Goal: Find specific page/section: Find specific page/section

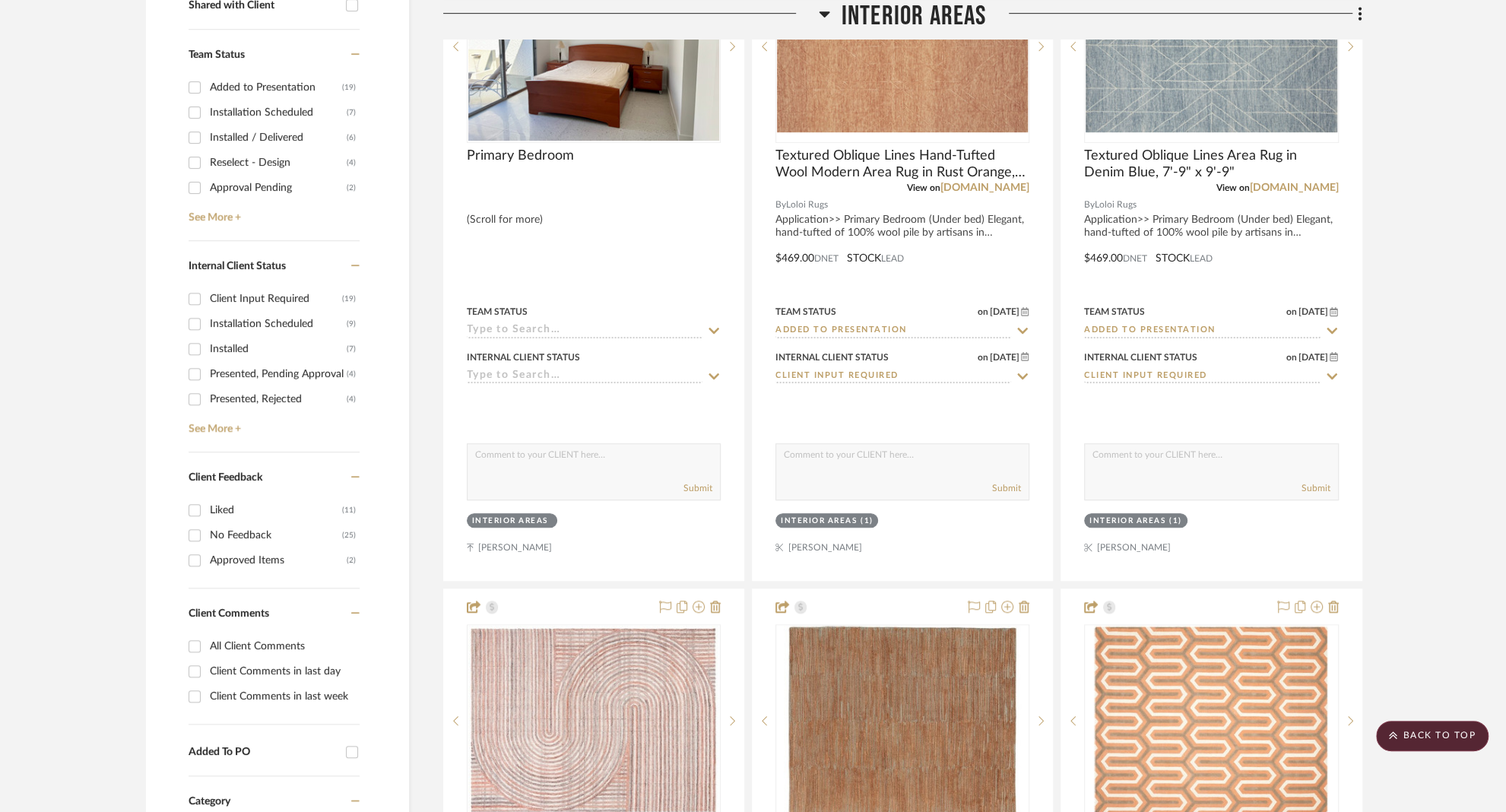
scroll to position [648, 0]
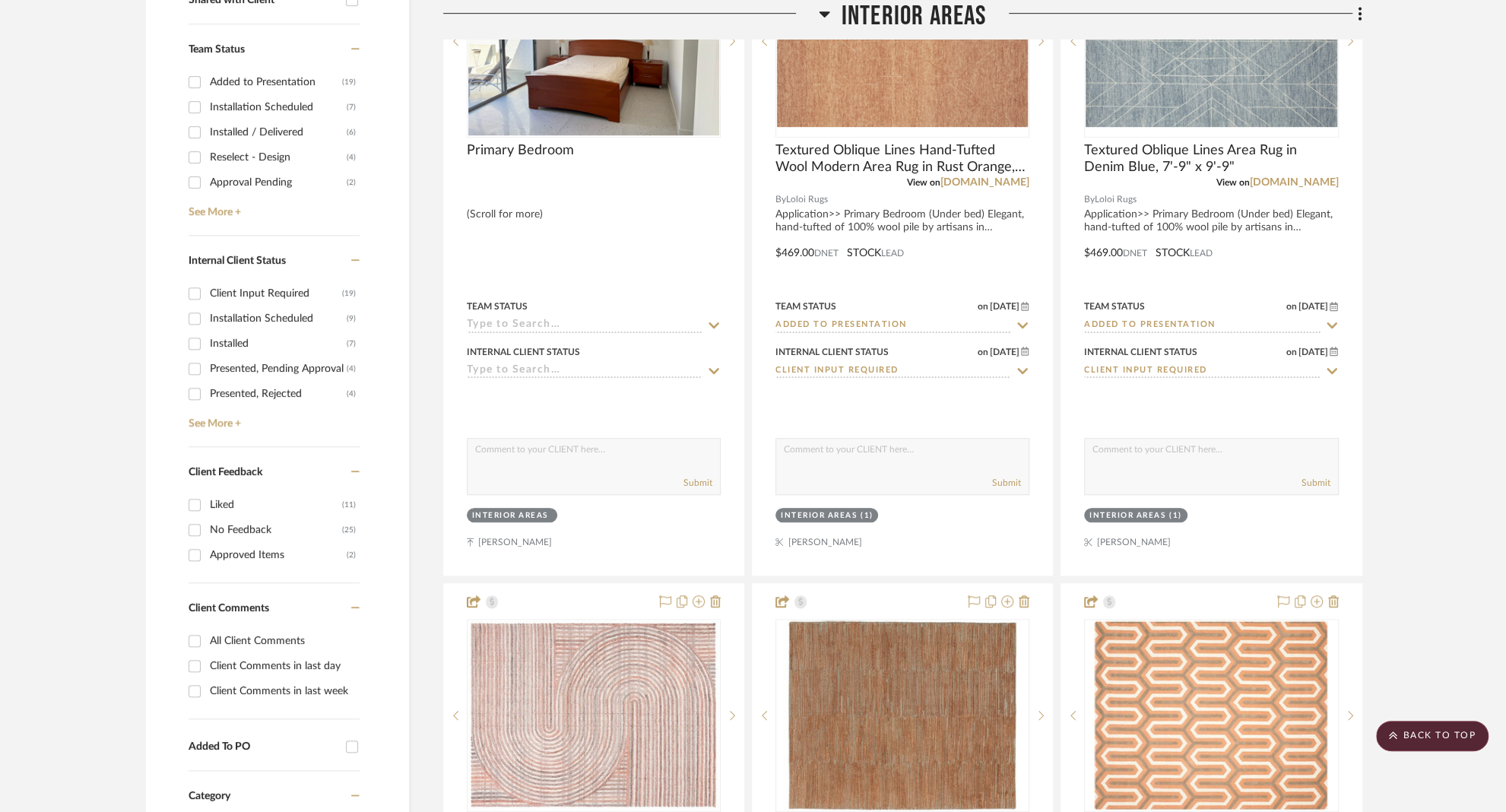
click at [194, 688] on input "Client Comments in last week" at bounding box center [195, 691] width 24 height 24
checkbox input "true"
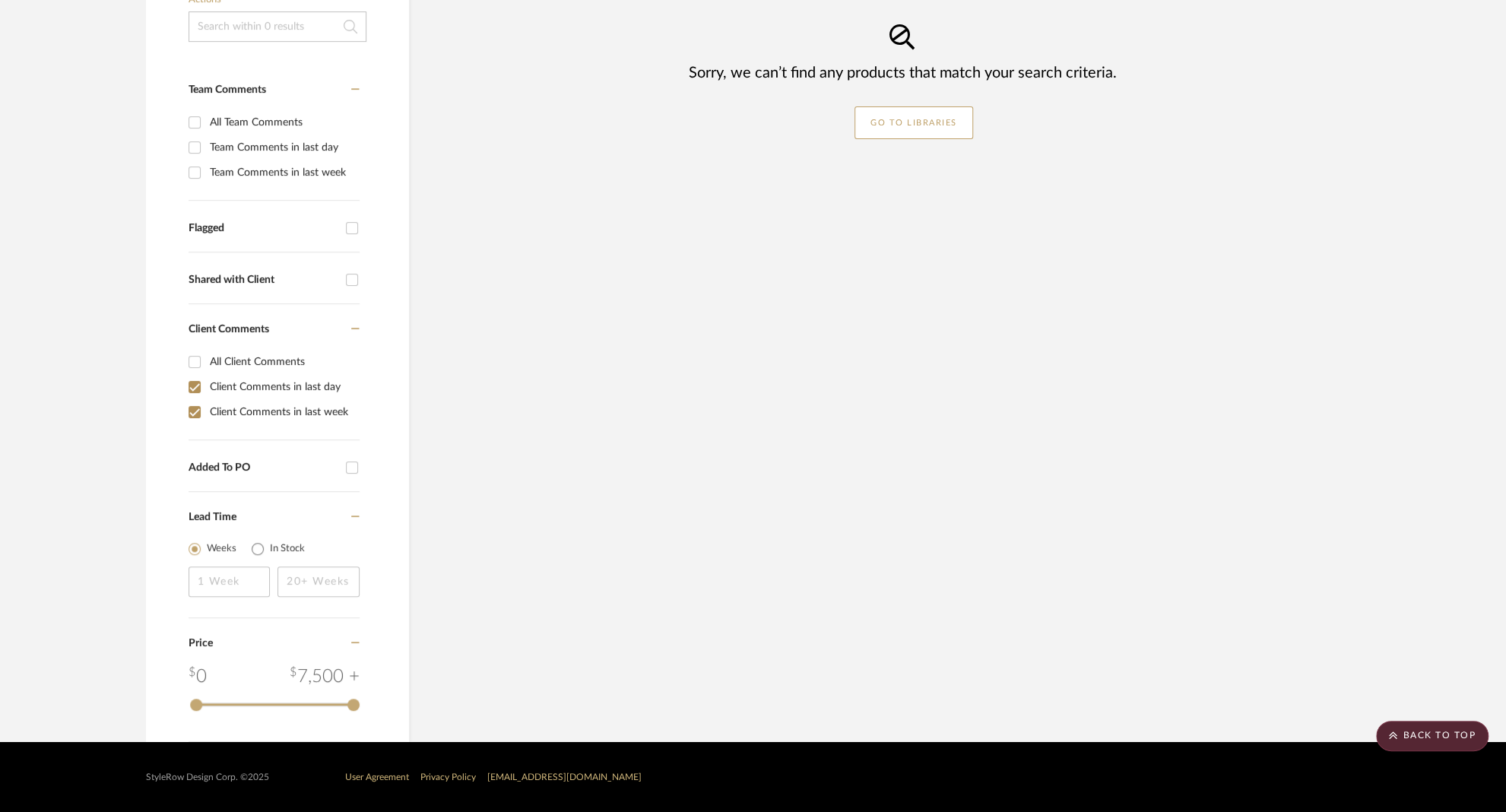
scroll to position [367, 0]
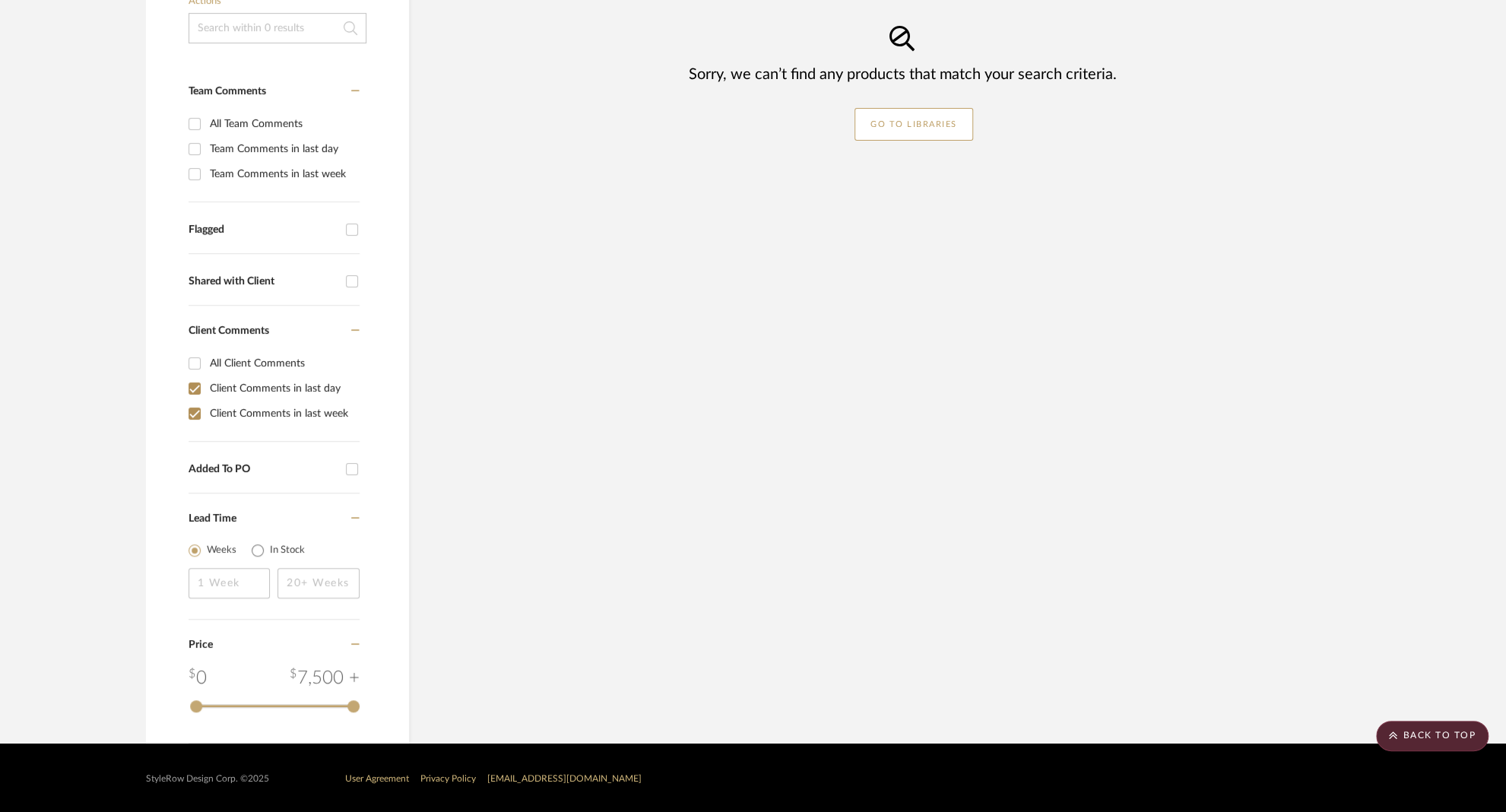
click at [194, 412] on input "Client Comments in last week" at bounding box center [195, 413] width 24 height 24
checkbox input "false"
click at [194, 388] on input "Client Comments in last day" at bounding box center [195, 389] width 24 height 24
checkbox input "false"
